Goal: Task Accomplishment & Management: Manage account settings

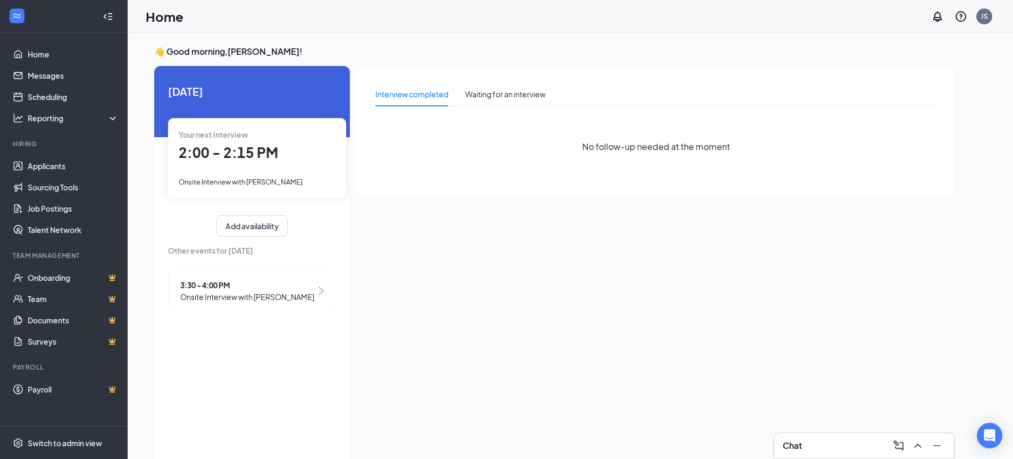
click at [287, 155] on div "2:00 - 2:15 PM" at bounding box center [257, 153] width 157 height 22
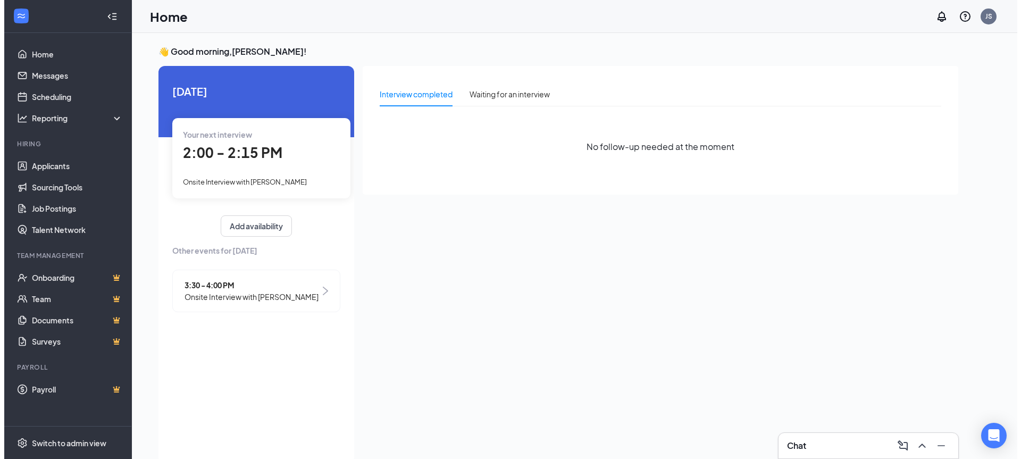
scroll to position [4, 0]
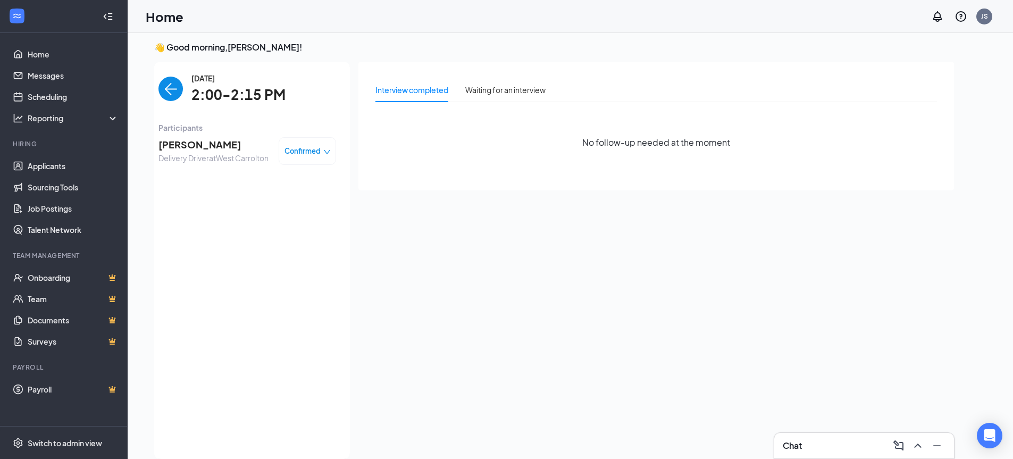
click at [207, 150] on span "[PERSON_NAME]" at bounding box center [213, 144] width 110 height 15
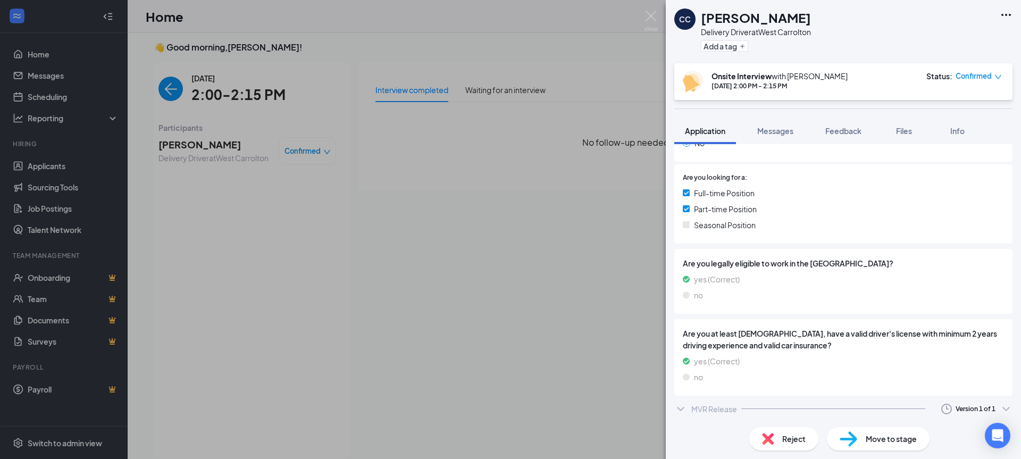
scroll to position [203, 0]
click at [795, 132] on button "Messages" at bounding box center [774, 131] width 57 height 27
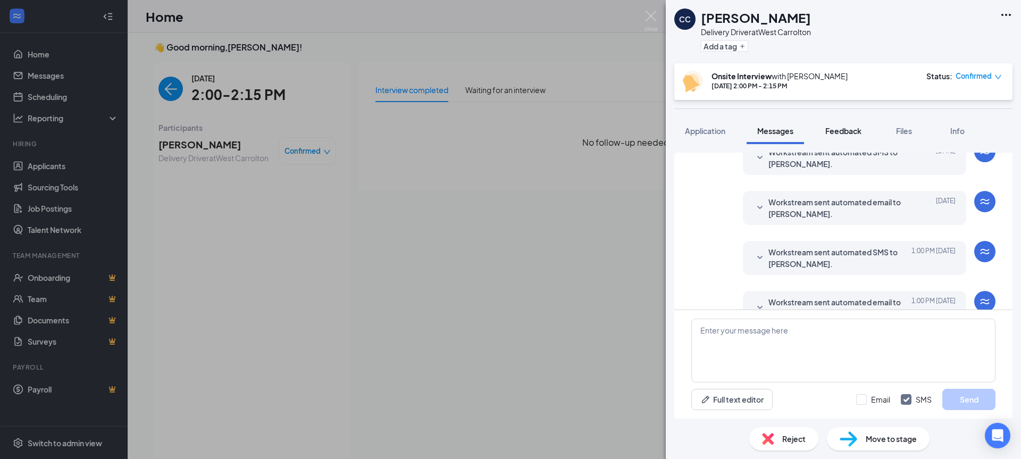
scroll to position [358, 0]
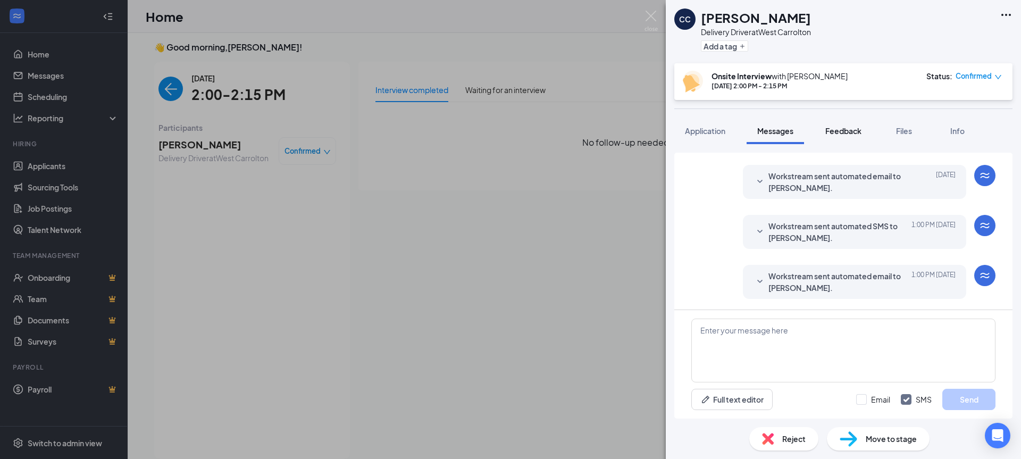
click at [838, 126] on span "Feedback" at bounding box center [843, 131] width 36 height 10
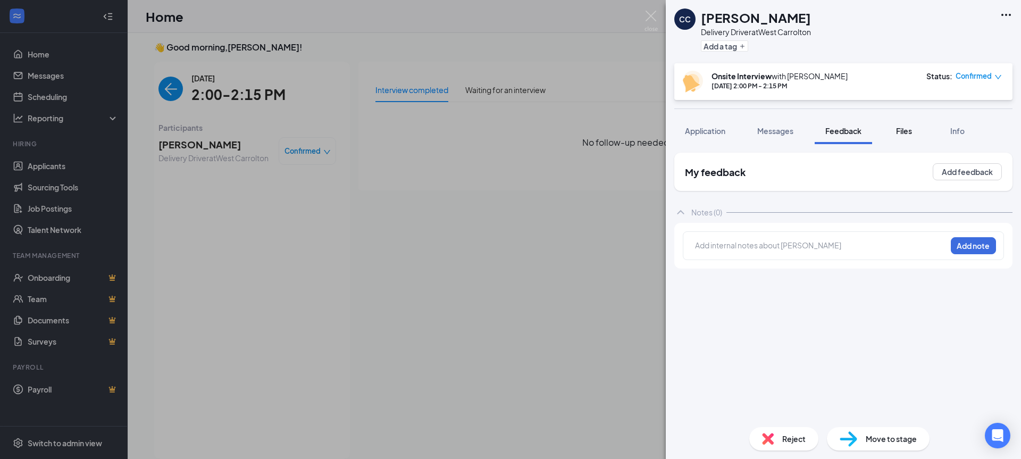
click at [891, 128] on button "Files" at bounding box center [904, 131] width 43 height 27
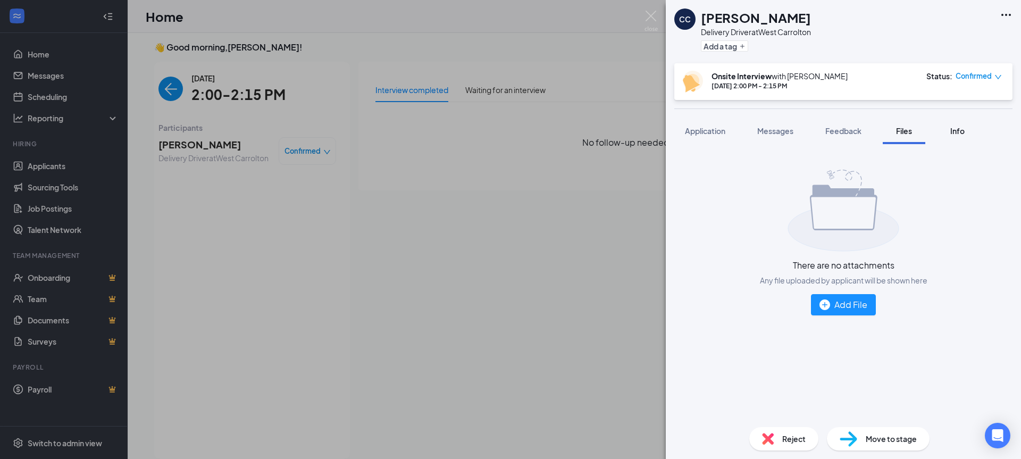
click at [952, 136] on div "Info" at bounding box center [956, 130] width 21 height 11
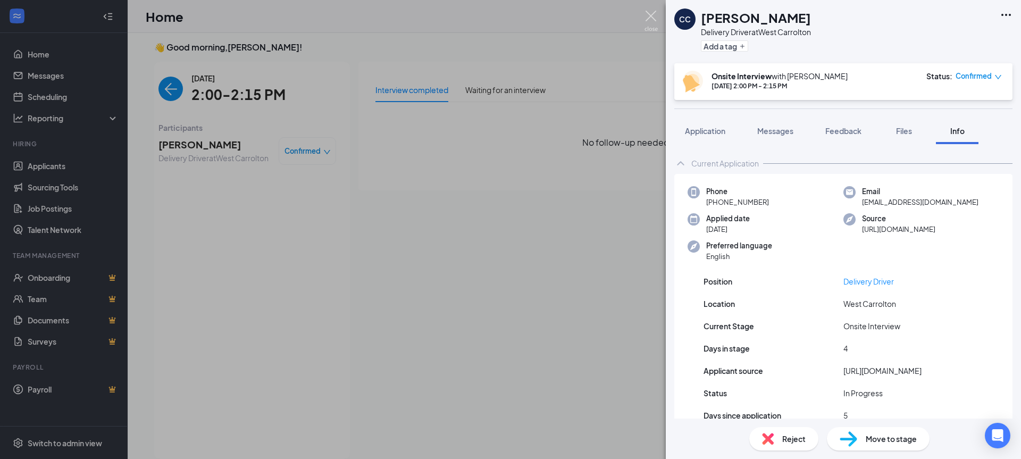
click at [651, 16] on img at bounding box center [650, 21] width 13 height 21
